Goal: Task Accomplishment & Management: Use online tool/utility

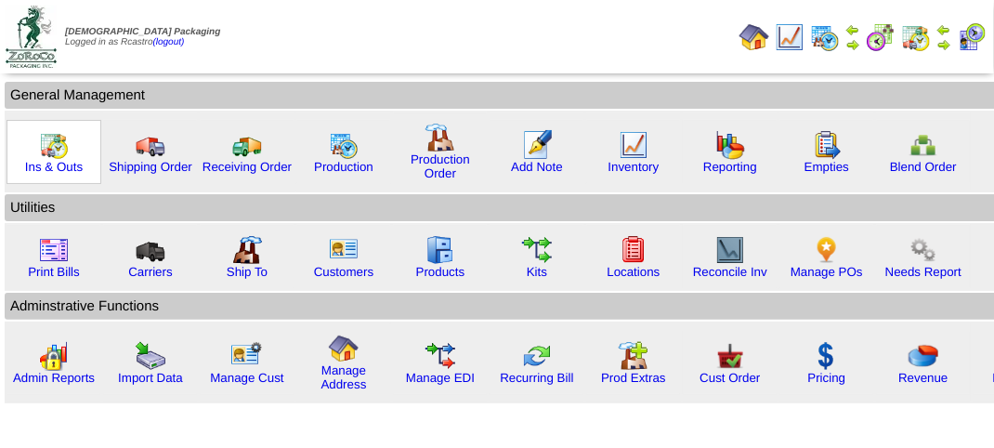
click at [51, 143] on img at bounding box center [54, 145] width 30 height 30
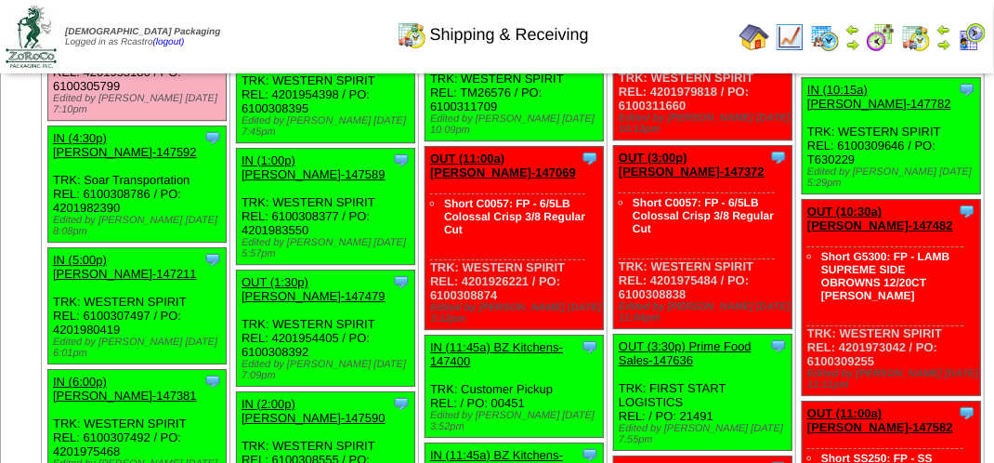
scroll to position [2045, 0]
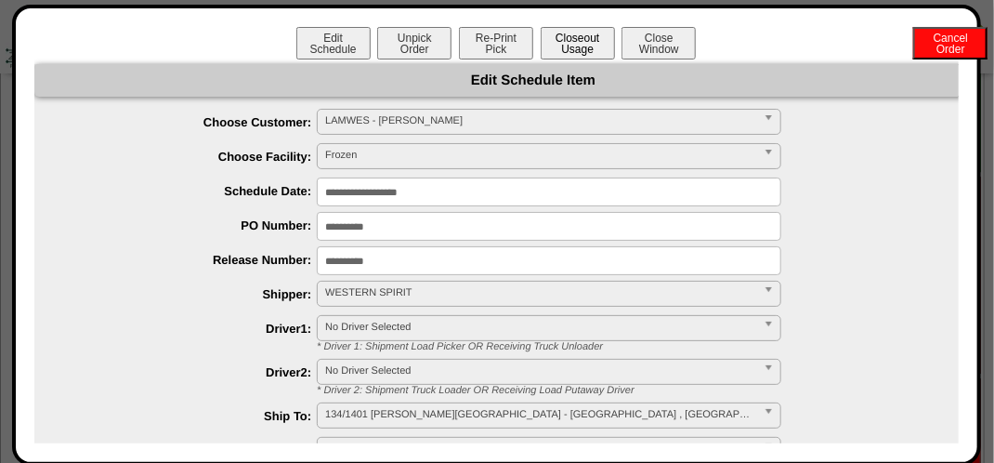
click at [586, 38] on button "Closeout Usage" at bounding box center [578, 43] width 74 height 33
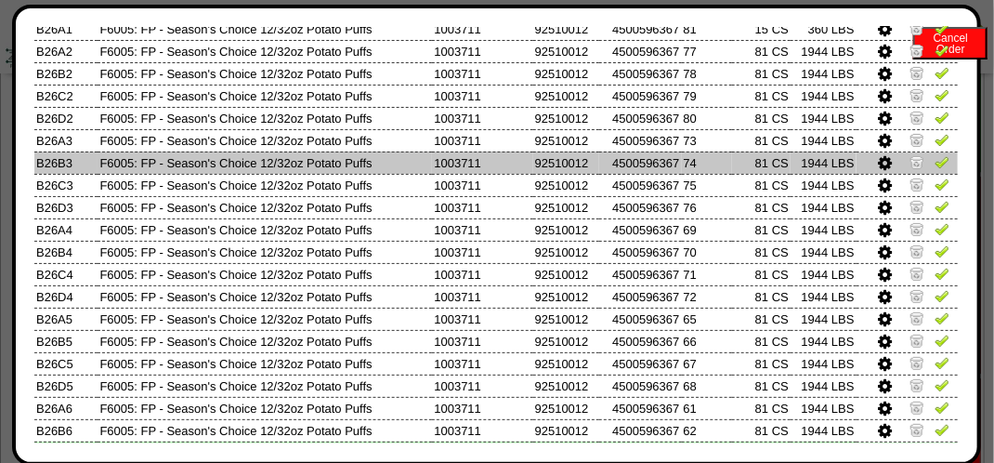
scroll to position [257, 0]
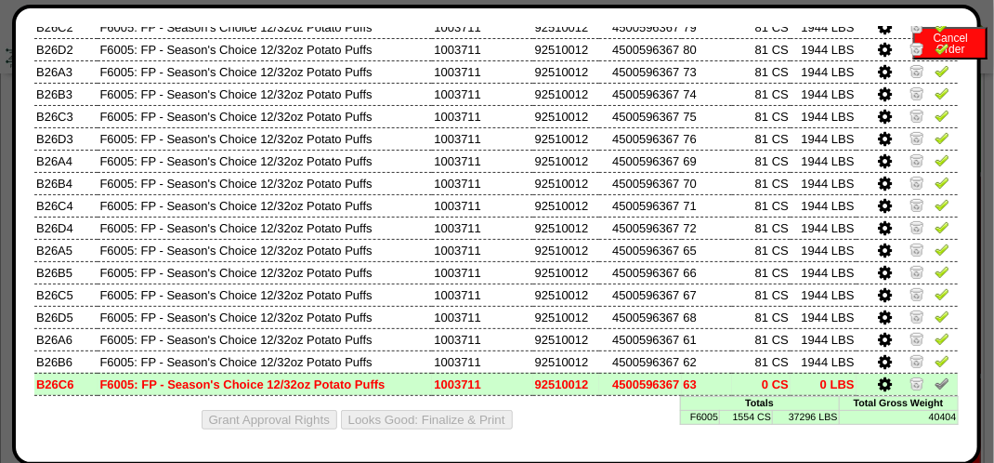
click at [935, 382] on img at bounding box center [942, 382] width 15 height 15
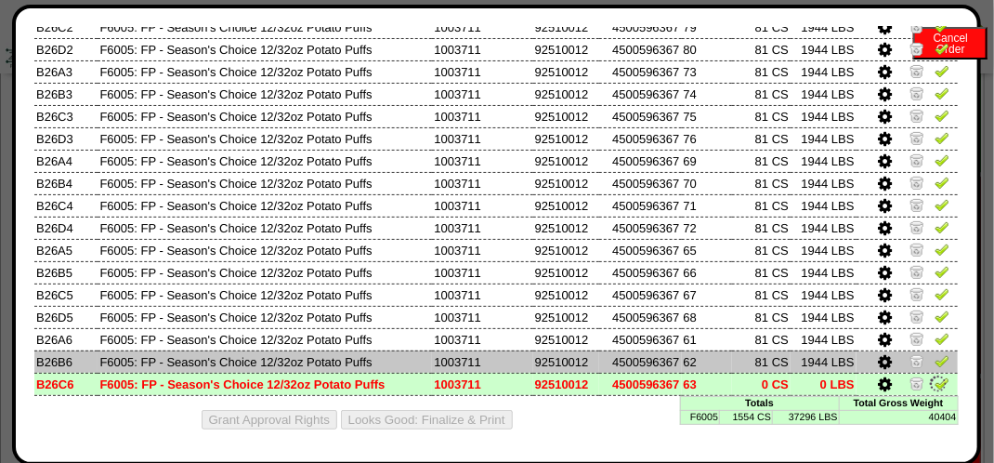
click at [935, 362] on img at bounding box center [942, 360] width 15 height 15
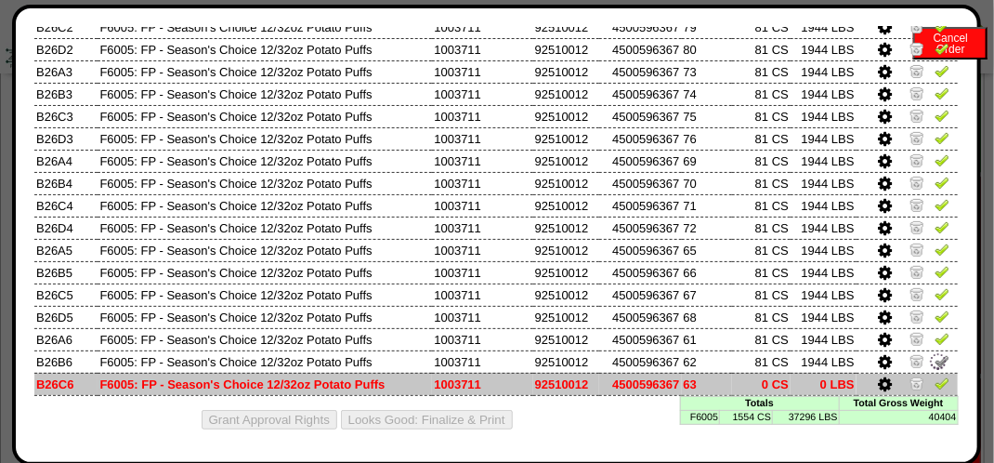
click at [935, 380] on img at bounding box center [942, 382] width 15 height 15
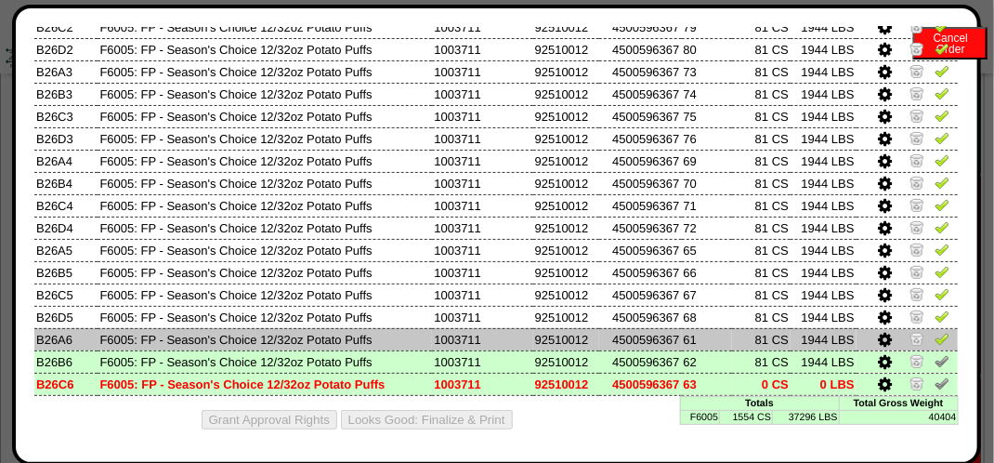
click at [935, 335] on img at bounding box center [942, 338] width 15 height 15
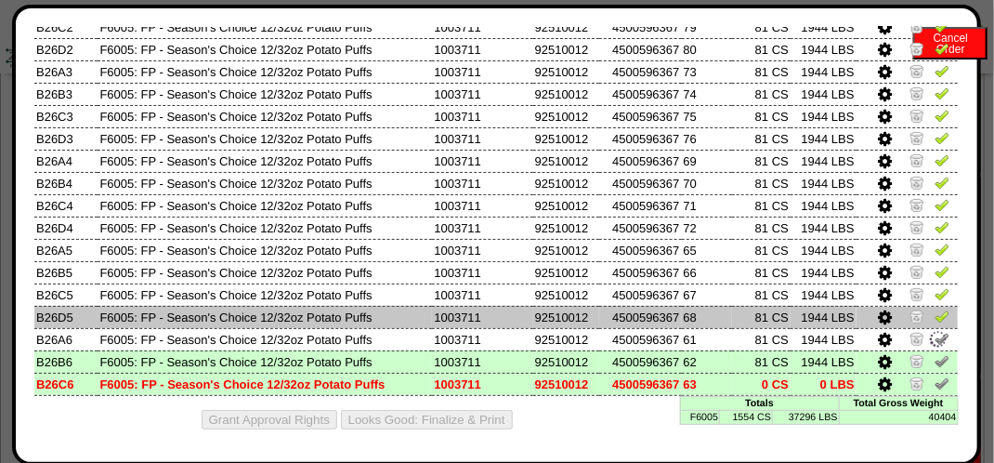
click at [935, 314] on img at bounding box center [942, 316] width 15 height 15
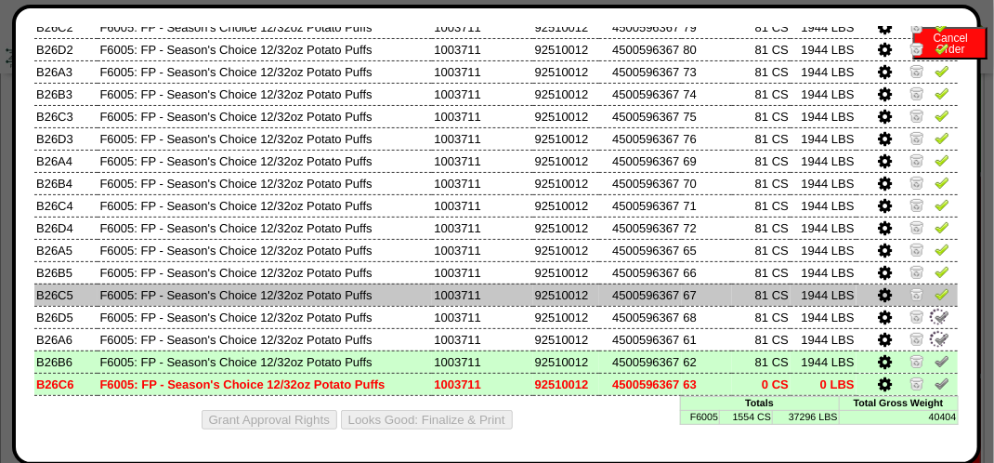
click at [935, 292] on img at bounding box center [942, 293] width 15 height 15
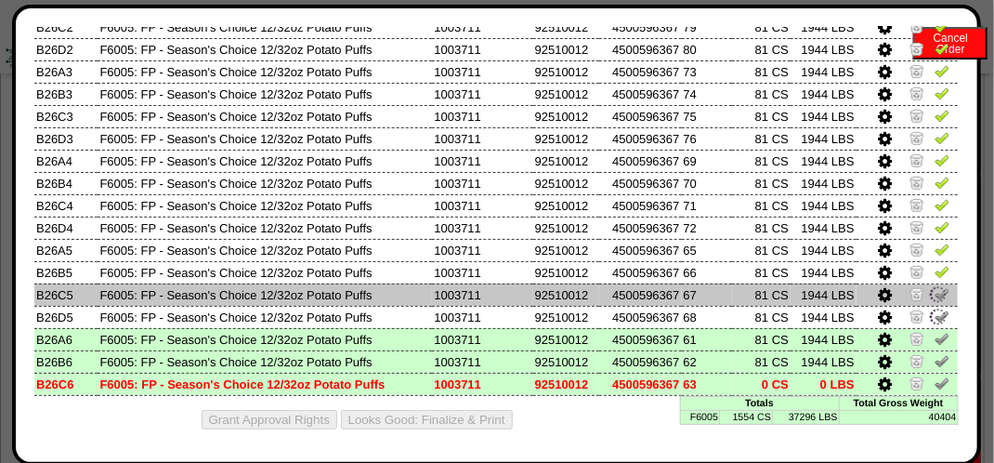
click at [929, 283] on td at bounding box center [907, 294] width 101 height 22
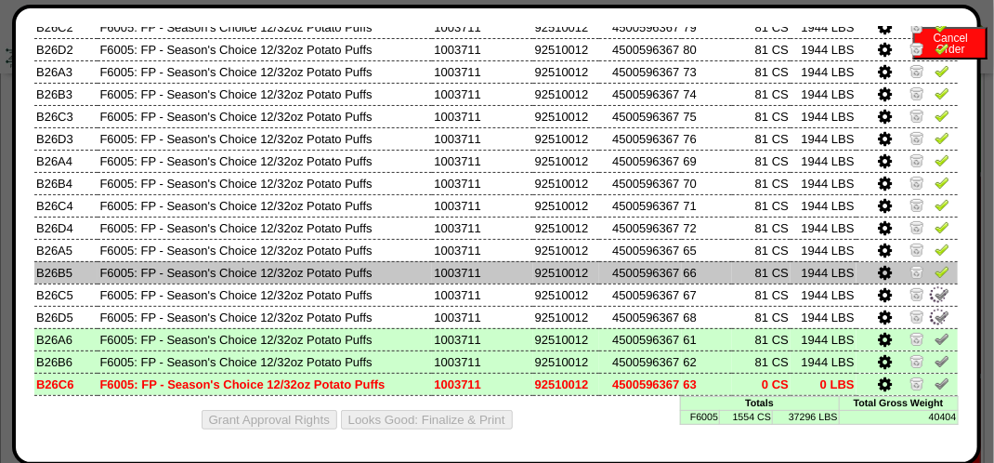
click at [935, 277] on link at bounding box center [942, 275] width 15 height 14
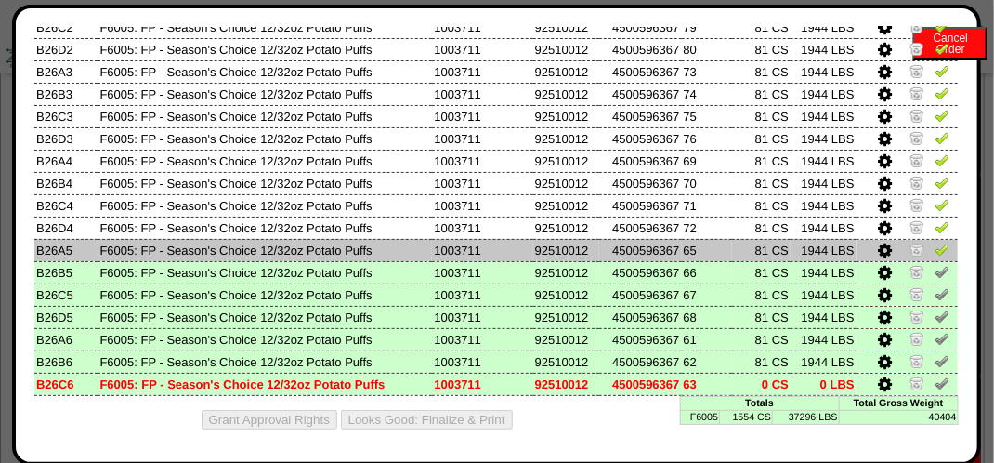
click at [935, 244] on img at bounding box center [942, 249] width 15 height 15
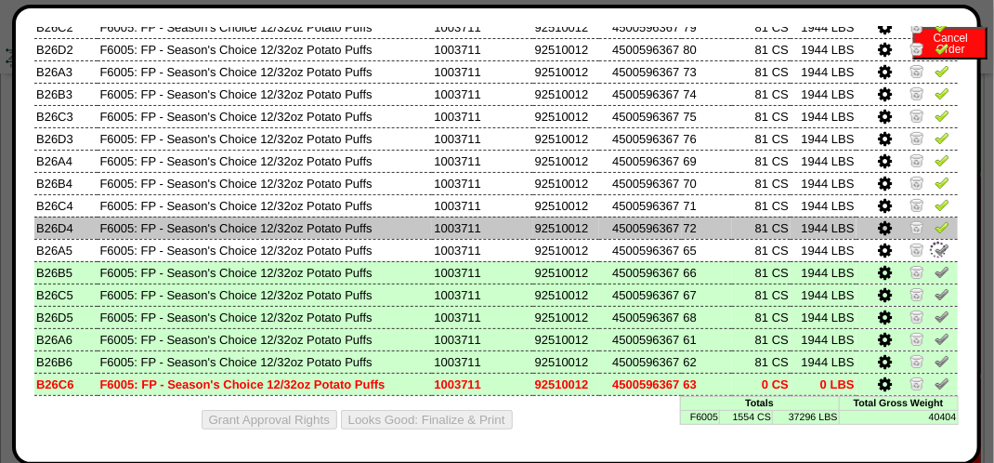
click at [935, 229] on img at bounding box center [942, 226] width 15 height 15
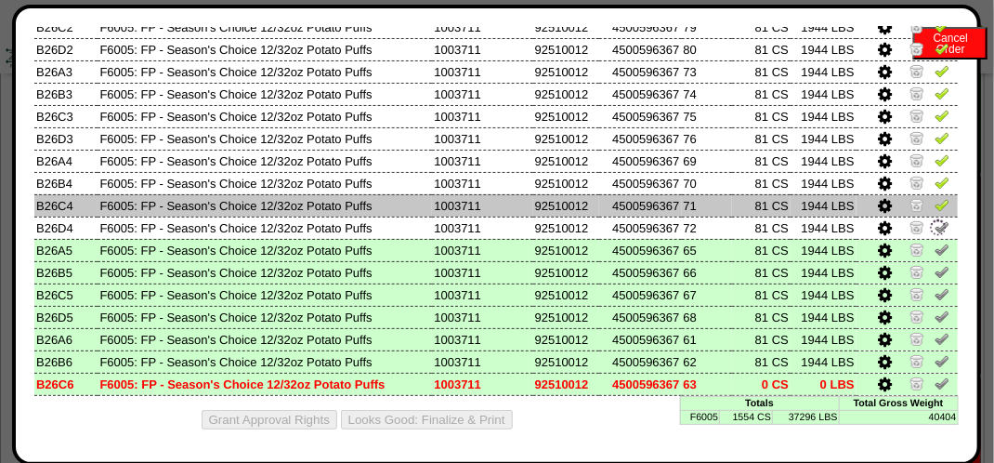
click at [935, 205] on img at bounding box center [942, 204] width 15 height 15
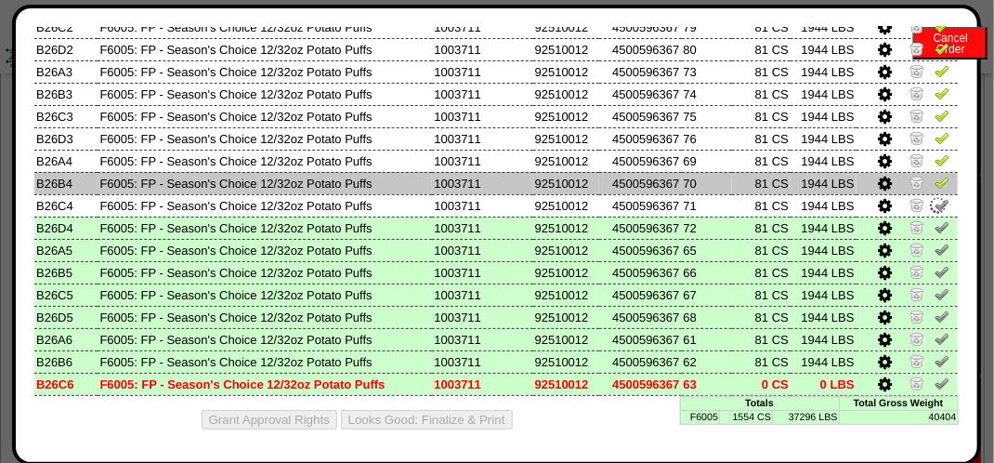
click at [935, 186] on img at bounding box center [942, 182] width 15 height 15
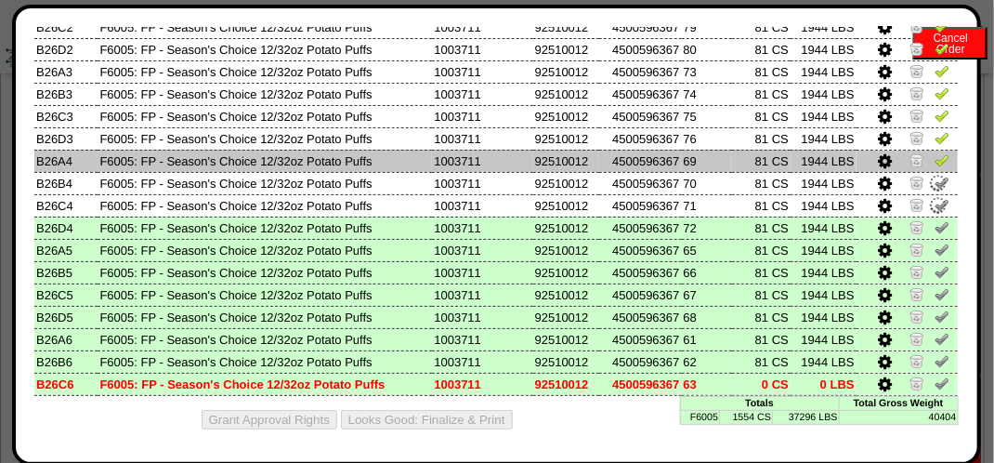
click at [935, 162] on img at bounding box center [942, 159] width 15 height 15
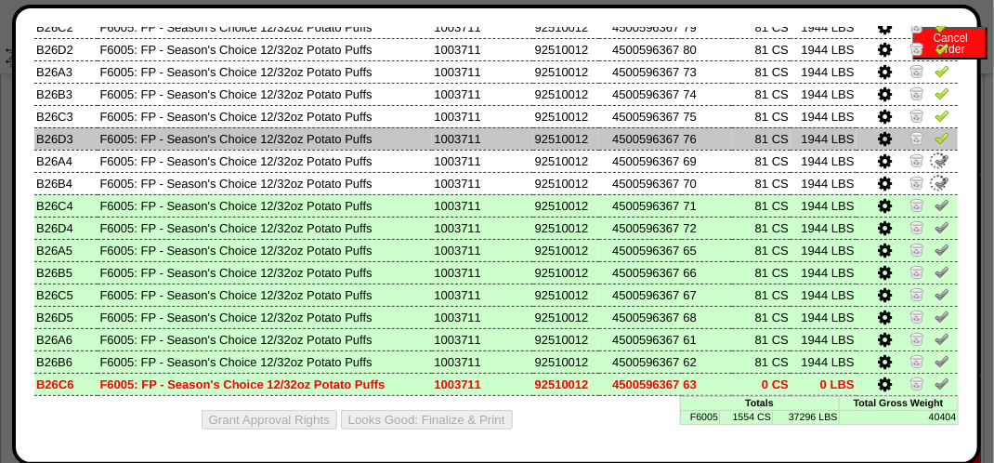
click at [935, 138] on img at bounding box center [942, 137] width 15 height 15
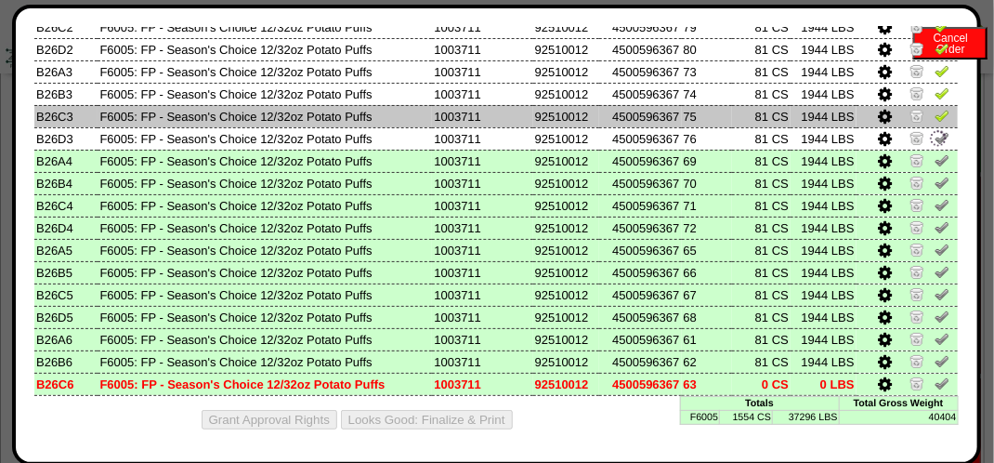
click at [935, 113] on img at bounding box center [942, 115] width 15 height 15
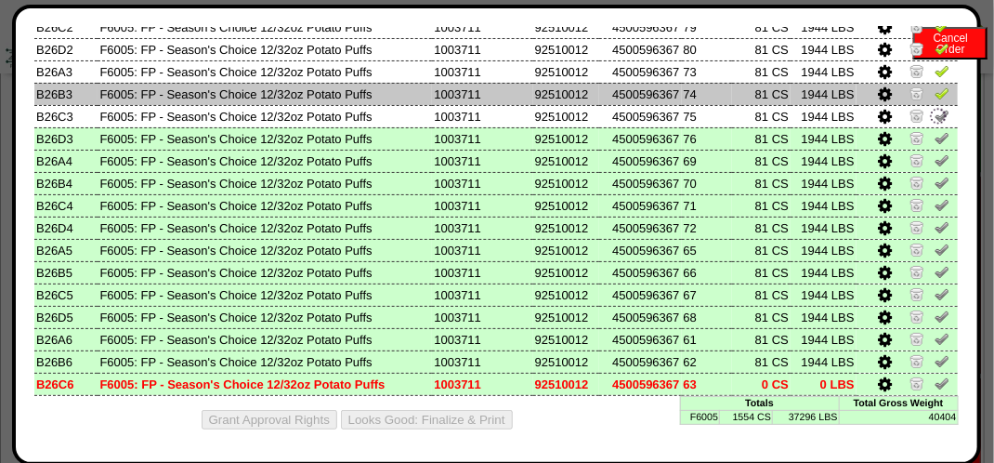
click at [935, 90] on img at bounding box center [942, 93] width 15 height 15
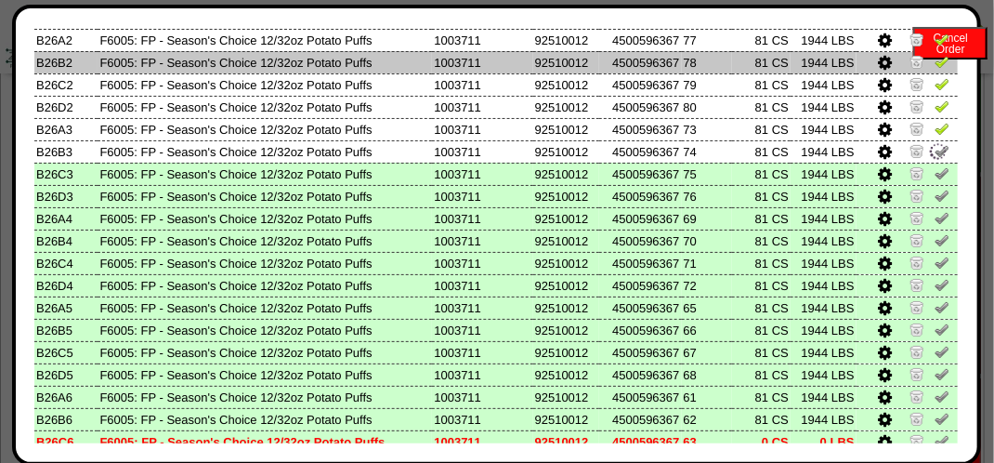
scroll to position [165, 0]
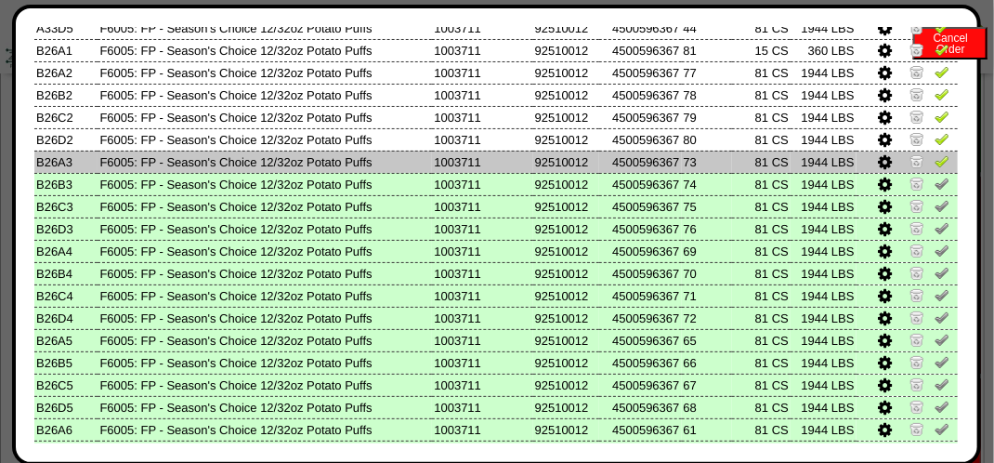
click at [935, 163] on img at bounding box center [942, 160] width 15 height 15
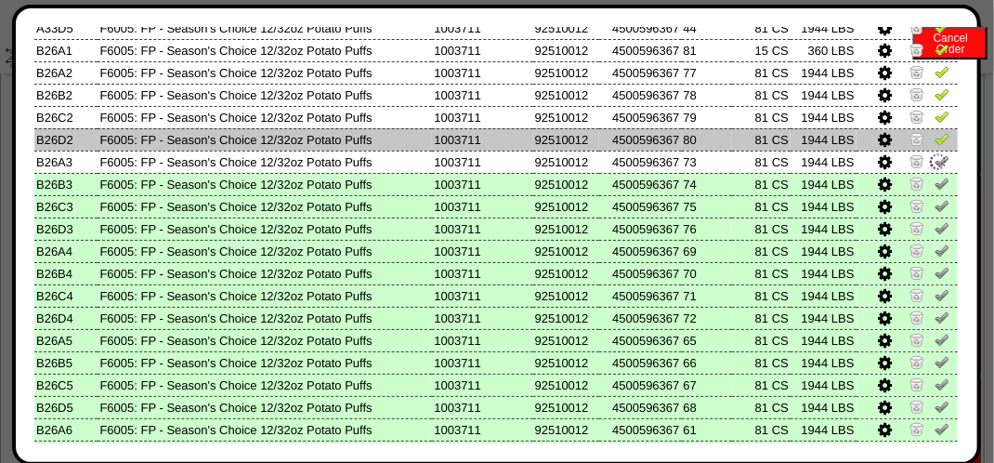
click at [935, 145] on img at bounding box center [942, 138] width 15 height 15
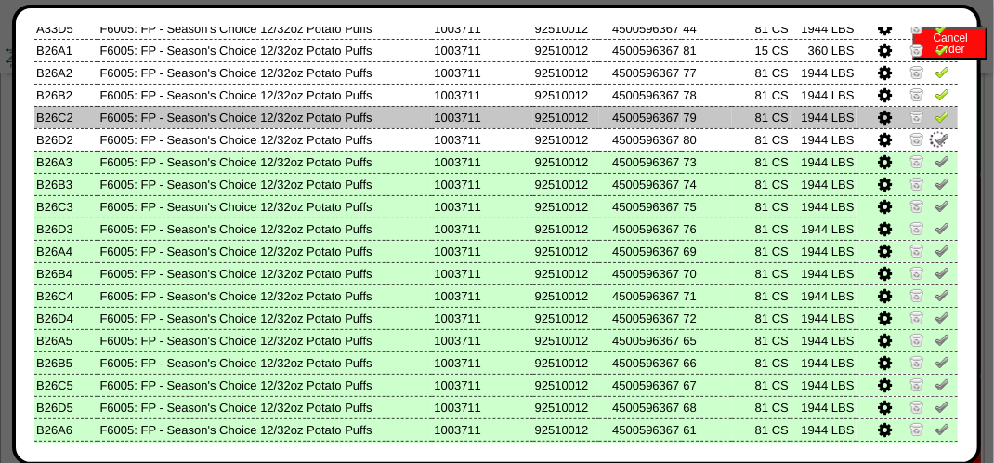
click at [935, 119] on img at bounding box center [942, 116] width 15 height 15
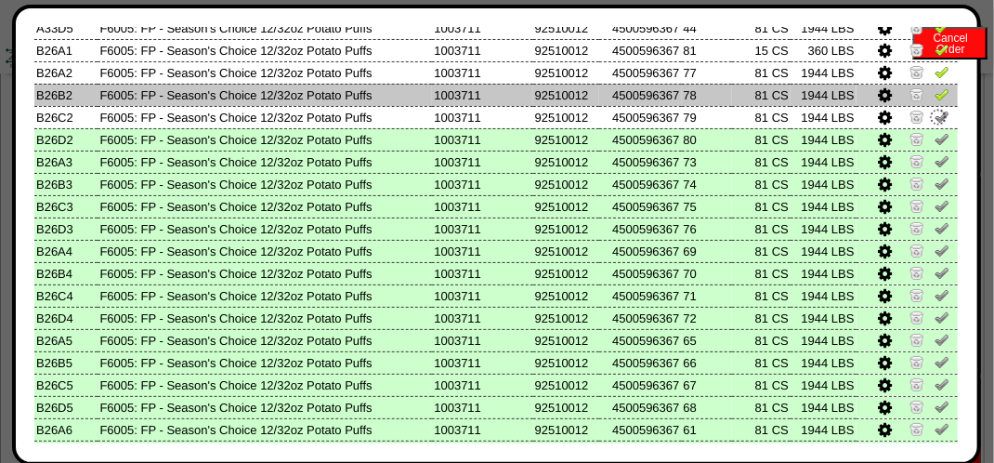
click at [935, 92] on img at bounding box center [942, 93] width 15 height 15
click at [931, 85] on img at bounding box center [938, 95] width 20 height 20
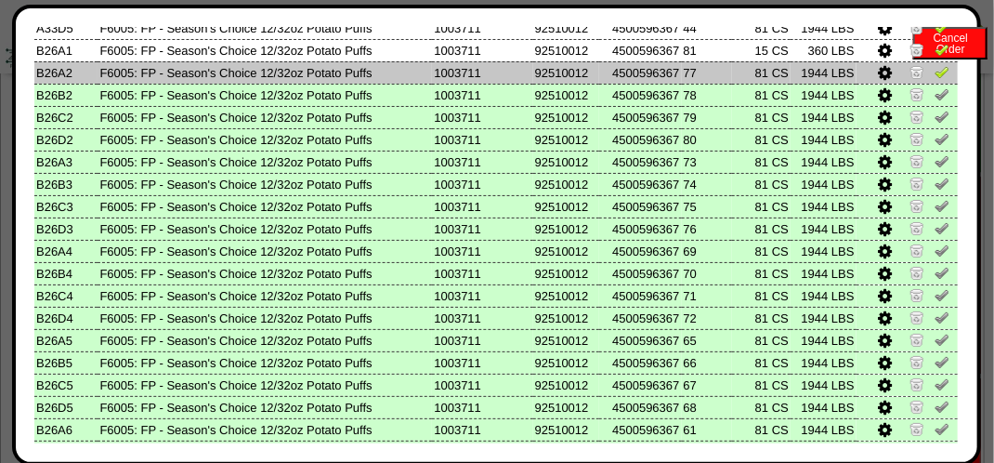
click at [931, 83] on td at bounding box center [907, 72] width 101 height 22
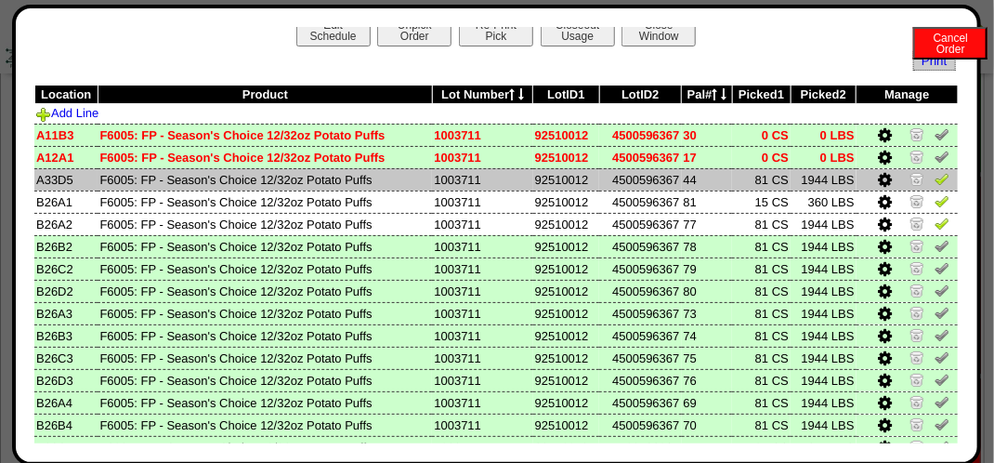
scroll to position [0, 0]
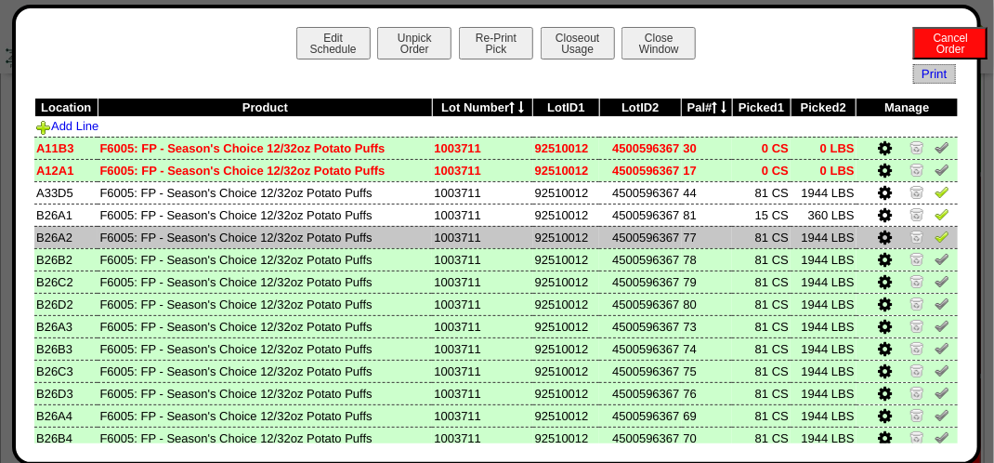
click at [935, 237] on img at bounding box center [942, 236] width 15 height 15
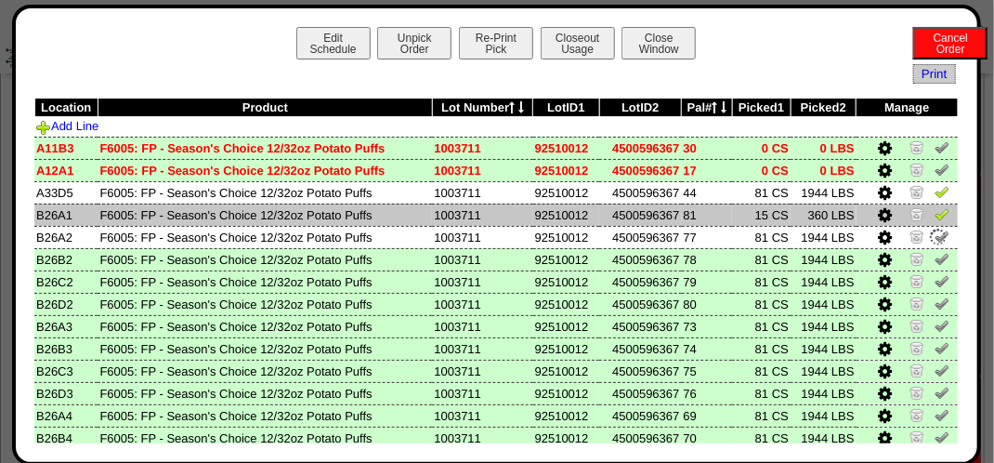
click at [935, 220] on img at bounding box center [942, 213] width 15 height 15
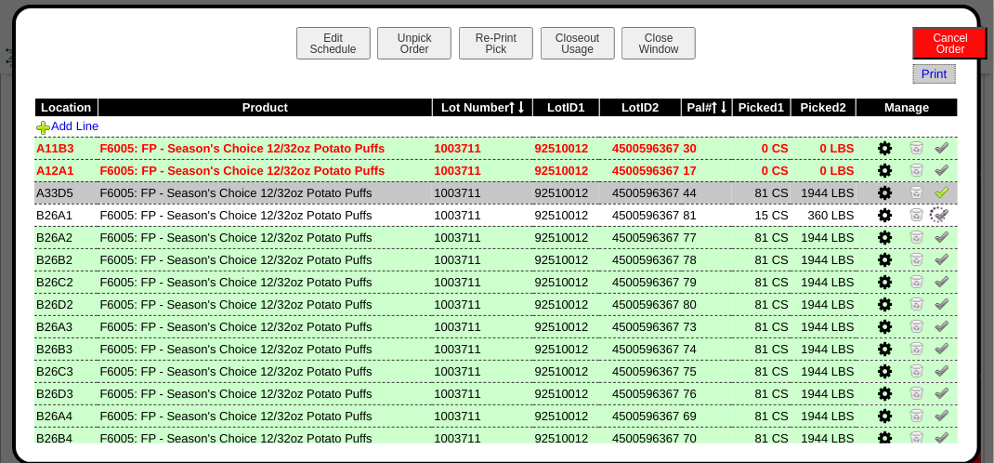
click at [935, 193] on img at bounding box center [942, 191] width 15 height 15
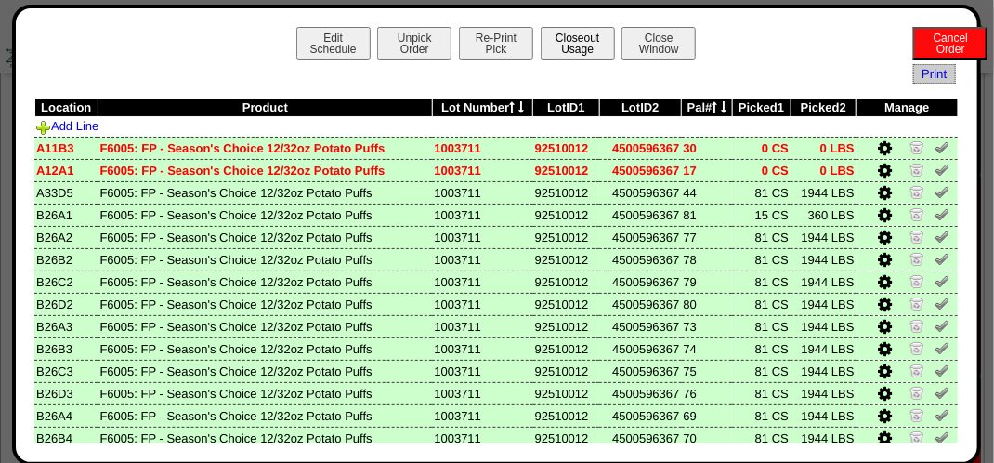
click at [569, 43] on button "Closeout Usage" at bounding box center [578, 43] width 74 height 33
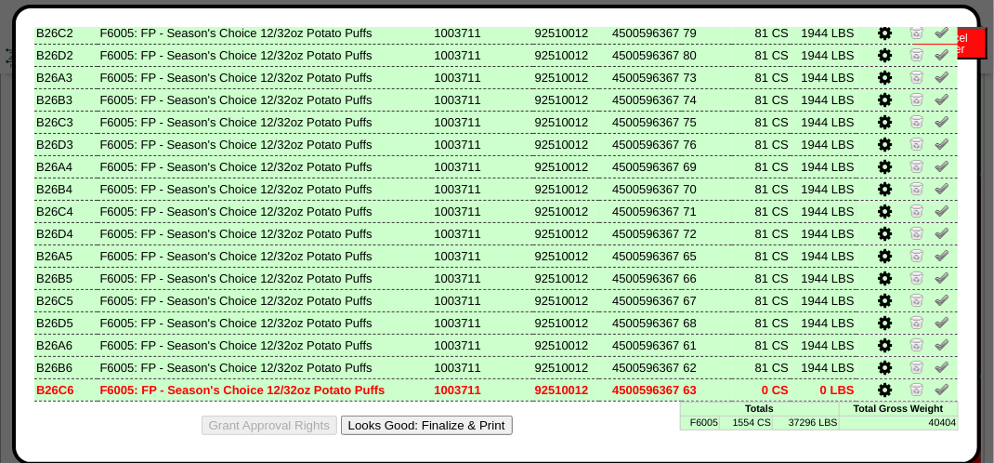
scroll to position [257, 0]
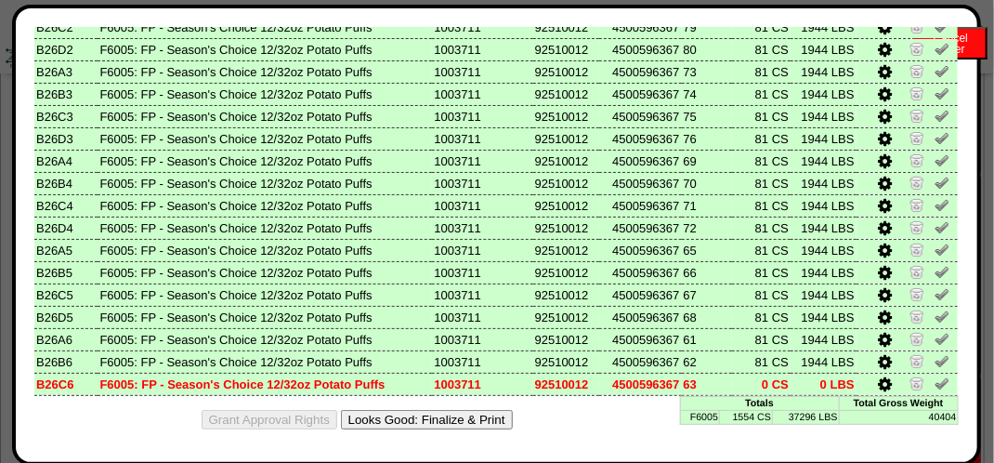
click at [431, 410] on button "Looks Good: Finalize & Print" at bounding box center [427, 420] width 172 height 20
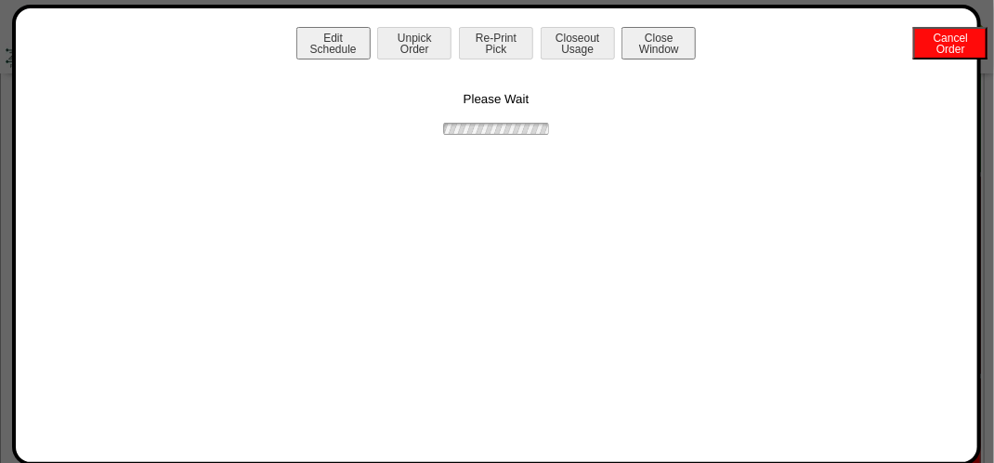
scroll to position [0, 0]
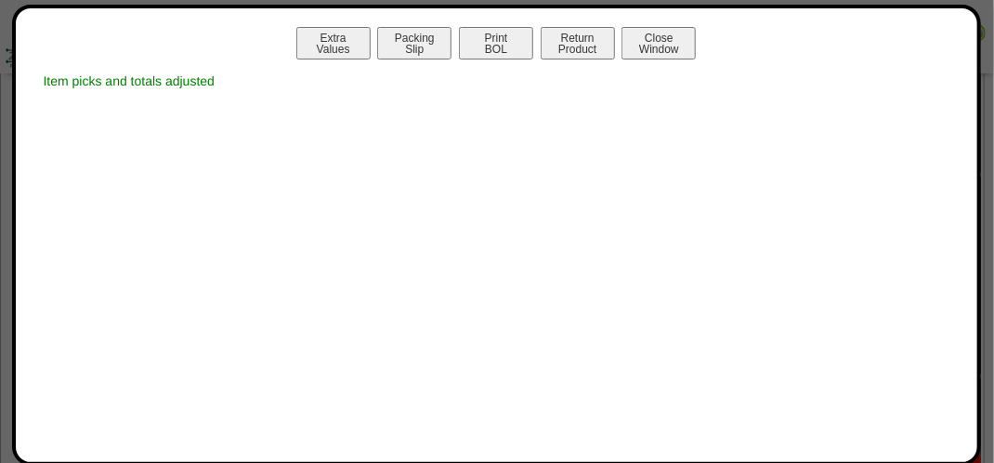
click at [499, 24] on div "Extra Values Packing Slip Print BOL Return Product Close Window Item picks and …" at bounding box center [496, 235] width 969 height 461
click at [494, 39] on button "Print BOL" at bounding box center [496, 43] width 74 height 33
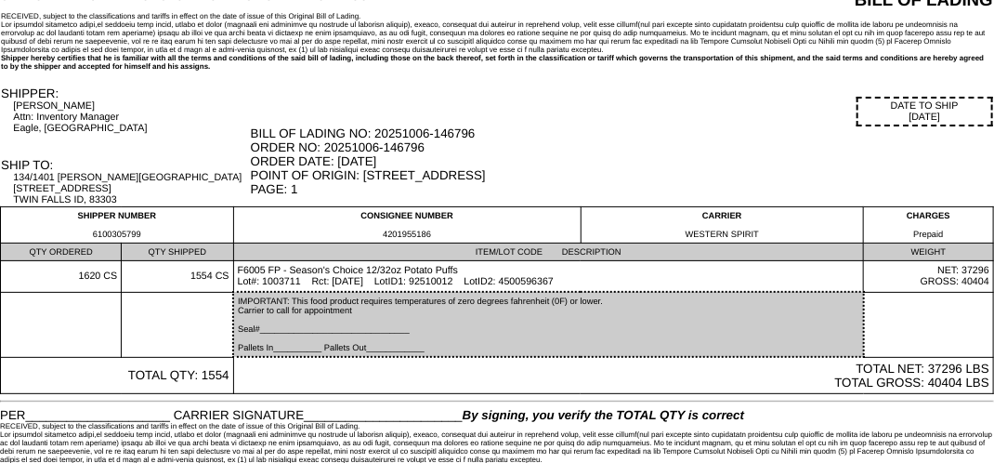
scroll to position [65, 0]
